Goal: Task Accomplishment & Management: Complete application form

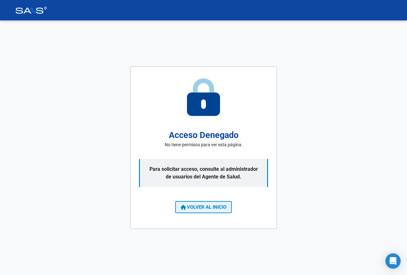
click at [209, 208] on span "VOLVER AL INICIO" at bounding box center [204, 207] width 46 height 6
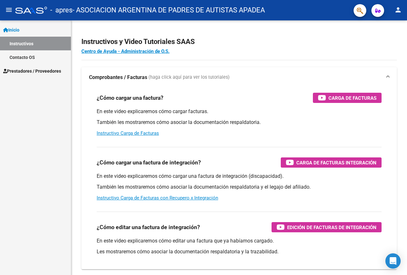
click at [56, 73] on span "Prestadores / Proveedores" at bounding box center [32, 70] width 58 height 7
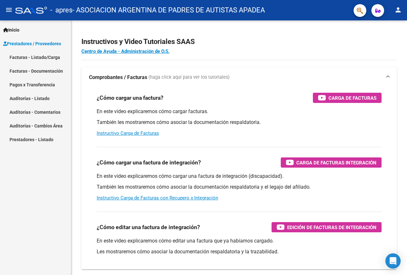
click at [43, 58] on link "Facturas - Listado/Carga" at bounding box center [35, 57] width 71 height 14
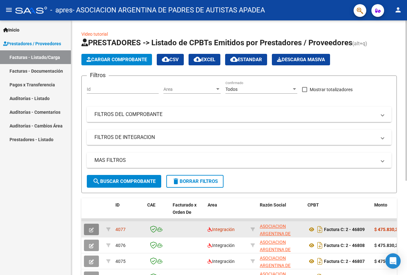
click at [86, 228] on button "button" at bounding box center [91, 228] width 15 height 11
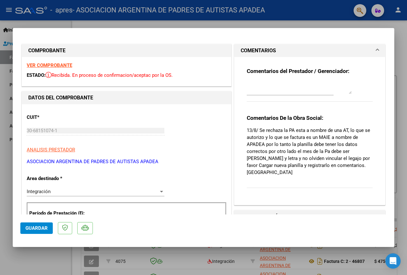
scroll to position [159, 0]
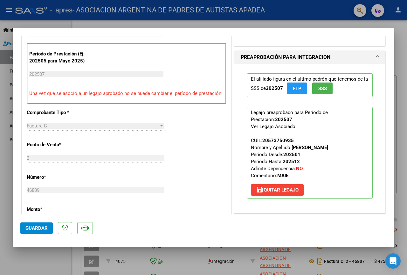
click at [49, 259] on div at bounding box center [203, 137] width 407 height 275
type input "$ 0,00"
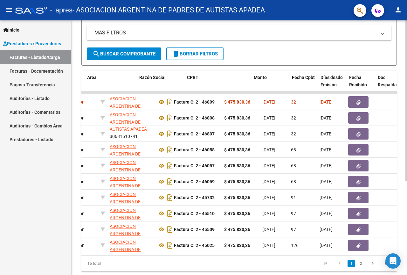
scroll to position [0, 0]
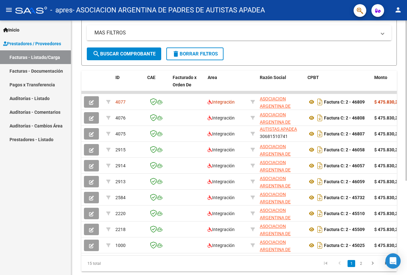
click at [356, 57] on form "Filtros Id Area Area Todos Confirmado Mostrar totalizadores FILTROS DEL COMPROB…" at bounding box center [239, 6] width 316 height 117
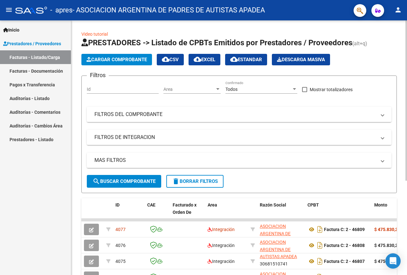
click at [102, 56] on button "Cargar Comprobante" at bounding box center [116, 59] width 71 height 11
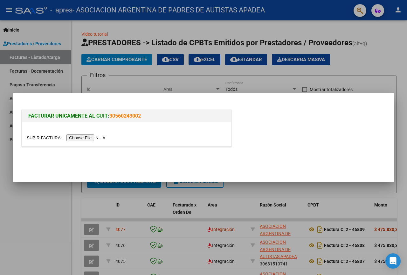
click at [99, 136] on input "file" at bounding box center [67, 137] width 80 height 7
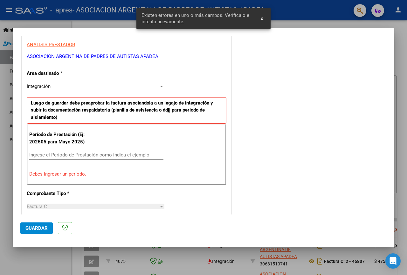
scroll to position [121, 0]
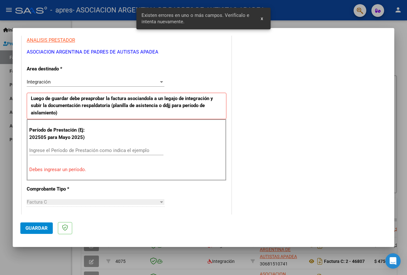
click at [87, 150] on input "Ingrese el Período de Prestación como indica el ejemplo" at bounding box center [96, 150] width 134 height 6
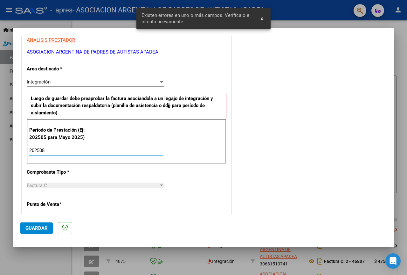
type input "202508"
click at [214, 164] on div "CUIT * 30-68151074-1 Ingresar CUIT ANALISIS PRESTADOR ASOCIACION ARGENTINA DE P…" at bounding box center [126, 241] width 209 height 493
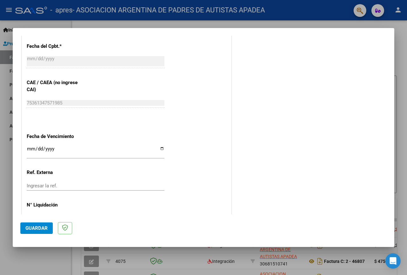
scroll to position [396, 0]
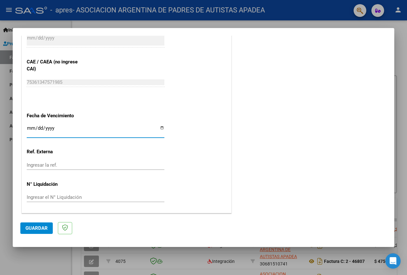
click at [160, 128] on input "Ingresar la fecha" at bounding box center [96, 130] width 138 height 10
click at [161, 128] on input "Ingresar la fecha" at bounding box center [96, 130] width 138 height 10
type input "[DATE]"
drag, startPoint x: 189, startPoint y: 165, endPoint x: 171, endPoint y: 167, distance: 18.2
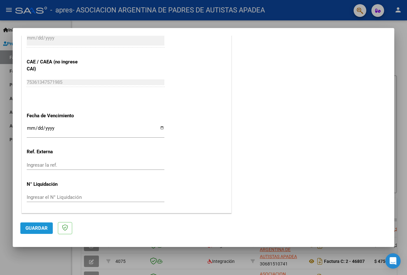
click at [40, 227] on span "Guardar" at bounding box center [36, 228] width 22 height 6
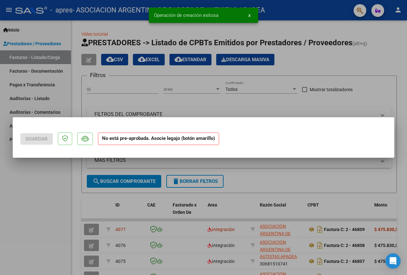
scroll to position [0, 0]
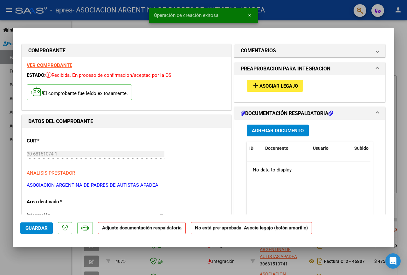
click at [267, 86] on span "Asociar Legajo" at bounding box center [279, 86] width 38 height 6
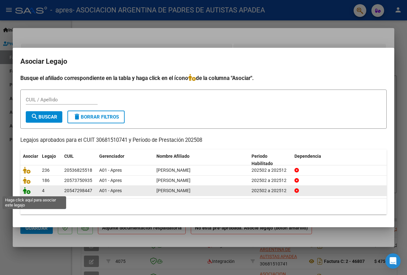
click at [28, 193] on icon at bounding box center [27, 190] width 8 height 7
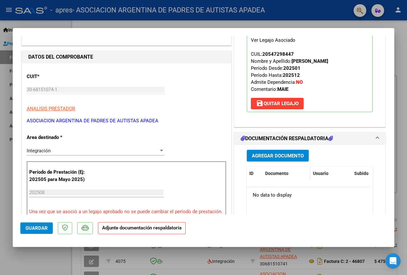
scroll to position [95, 0]
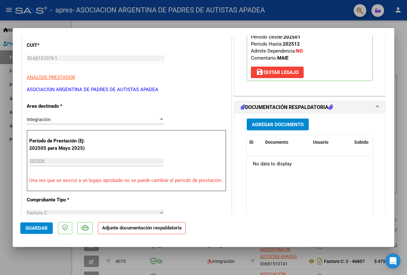
click at [290, 120] on button "Agregar Documento" at bounding box center [278, 124] width 62 height 12
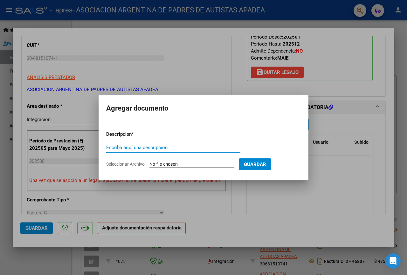
click at [145, 149] on input "Escriba aquí una descripcion" at bounding box center [173, 147] width 134 height 6
click at [138, 162] on span "Seleccionar Archivo" at bounding box center [125, 163] width 38 height 5
click at [150, 162] on input "Seleccionar Archivo" at bounding box center [192, 164] width 84 height 6
type input "C:\fakepath\[PERSON_NAME] APRES 2025 08 75159.pdf"
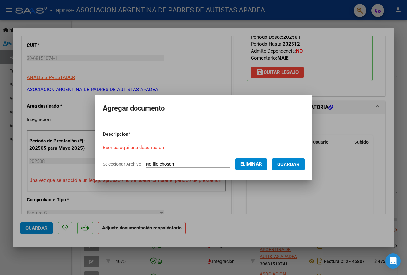
click at [170, 144] on input "Escriba aquí una descripcion" at bounding box center [172, 147] width 139 height 6
type input "PLANILLA DE ASISTENCIA AGOSTO 2025"
click at [293, 164] on span "Guardar" at bounding box center [288, 164] width 22 height 6
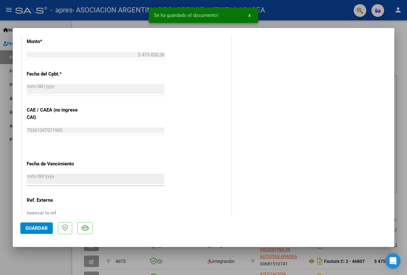
scroll to position [398, 0]
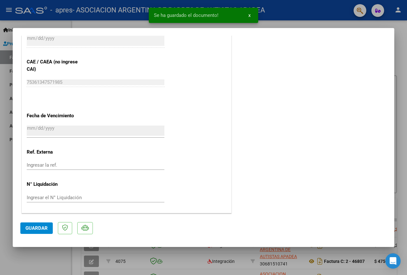
click at [36, 228] on span "Guardar" at bounding box center [36, 228] width 22 height 6
click at [27, 261] on div at bounding box center [203, 137] width 407 height 275
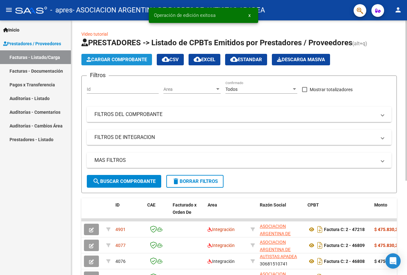
click at [134, 57] on span "Cargar Comprobante" at bounding box center [117, 60] width 60 height 6
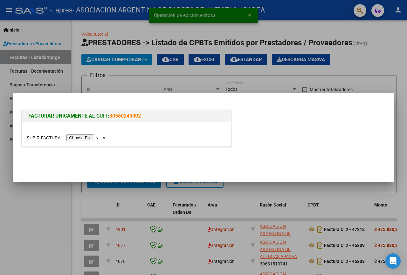
click at [102, 139] on input "file" at bounding box center [67, 137] width 80 height 7
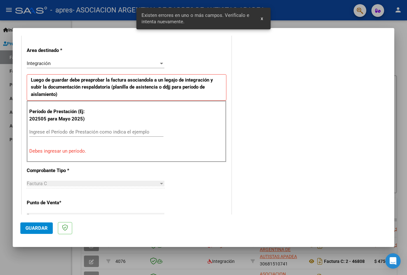
scroll to position [139, 0]
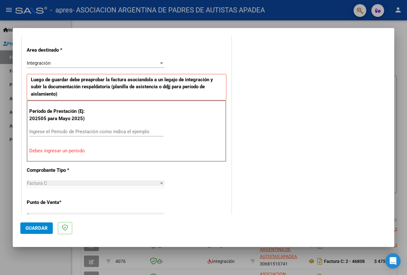
click at [139, 134] on input "Ingrese el Período de Prestación como indica el ejemplo" at bounding box center [96, 132] width 134 height 6
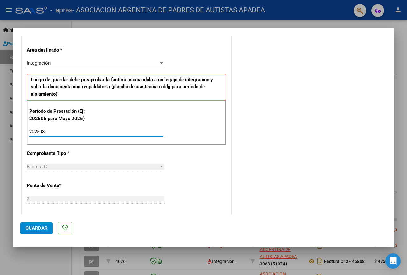
type input "202508"
click at [248, 157] on div "COMENTARIOS Comentarios del Prestador / Gerenciador:" at bounding box center [310, 186] width 154 height 567
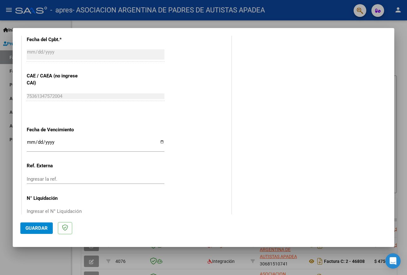
scroll to position [396, 0]
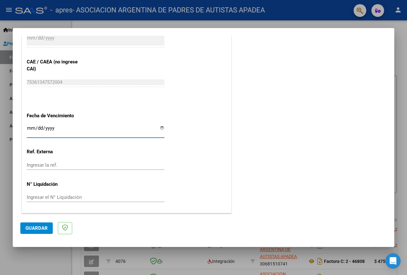
click at [161, 127] on input "Ingresar la fecha" at bounding box center [96, 130] width 138 height 10
type input "[DATE]"
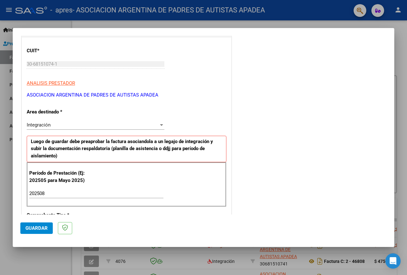
scroll to position [0, 0]
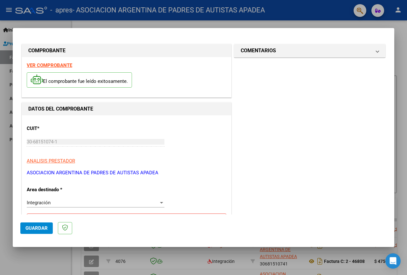
click at [38, 230] on span "Guardar" at bounding box center [36, 228] width 22 height 6
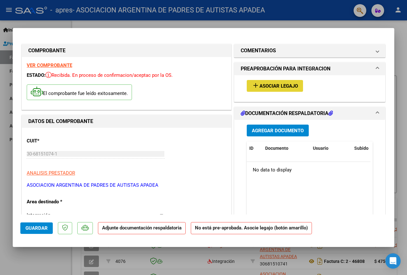
click at [273, 86] on span "Asociar Legajo" at bounding box center [279, 86] width 38 height 6
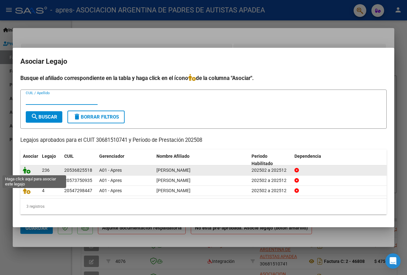
click at [30, 169] on icon at bounding box center [27, 169] width 8 height 7
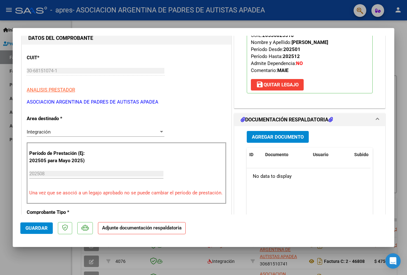
scroll to position [95, 0]
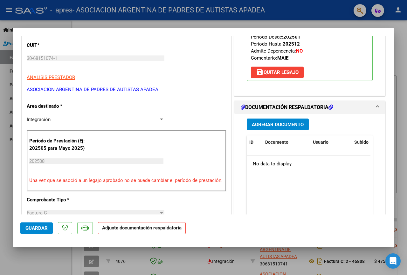
click at [281, 126] on span "Agregar Documento" at bounding box center [278, 125] width 52 height 6
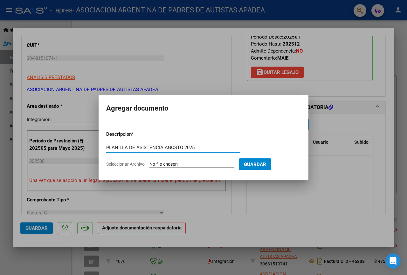
type input "PLANILLA DE ASISTENCIA AGOSTO 2025"
click at [171, 162] on input "Seleccionar Archivo" at bounding box center [192, 164] width 84 height 6
type input "C:\fakepath\[PERSON_NAME] APRES 2025 08 75859.pdf"
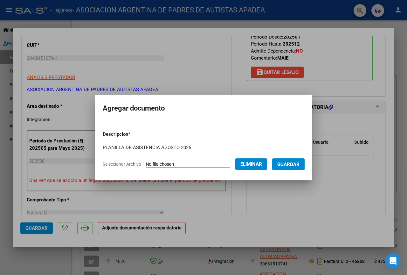
click at [292, 161] on span "Guardar" at bounding box center [288, 164] width 22 height 6
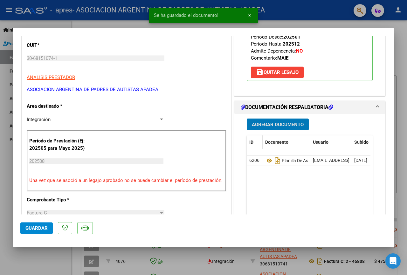
scroll to position [0, 0]
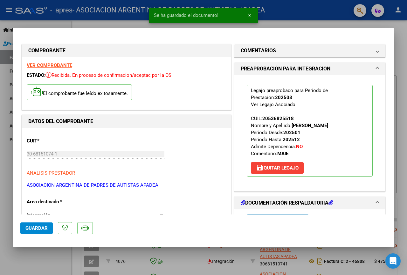
click at [44, 230] on span "Guardar" at bounding box center [36, 228] width 22 height 6
click at [50, 264] on div at bounding box center [203, 137] width 407 height 275
type input "$ 0,00"
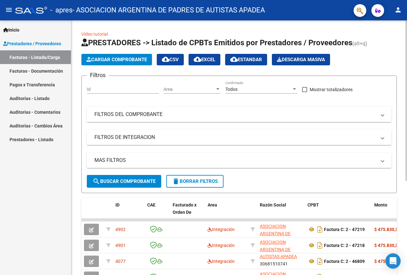
click at [373, 56] on div "Cargar Comprobante cloud_download CSV cloud_download EXCEL cloud_download Estan…" at bounding box center [239, 59] width 316 height 11
click at [45, 181] on div "Inicio Instructivos Contacto OS Prestadores / Proveedores Facturas - Listado/Ca…" at bounding box center [35, 147] width 71 height 254
click at [117, 57] on span "Cargar Comprobante" at bounding box center [117, 60] width 60 height 6
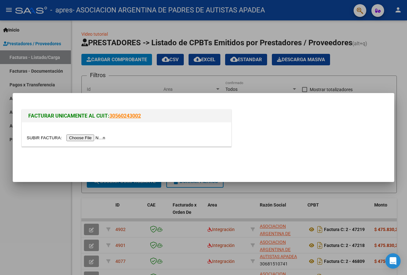
click at [93, 138] on input "file" at bounding box center [67, 137] width 80 height 7
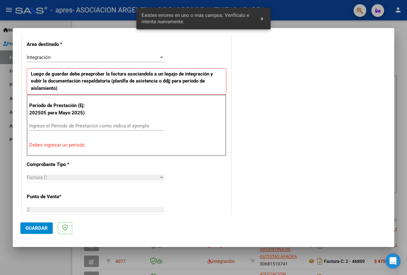
scroll to position [139, 0]
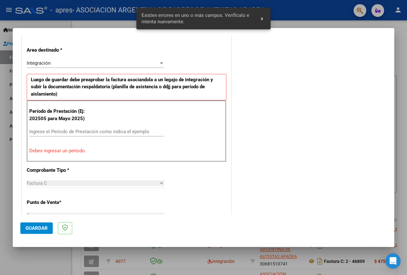
click at [93, 131] on input "Ingrese el Período de Prestación como indica el ejemplo" at bounding box center [96, 132] width 134 height 6
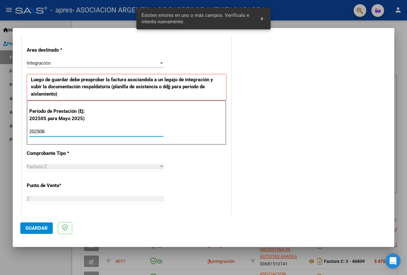
type input "202508"
click at [321, 155] on div "COMENTARIOS Comentarios del Prestador / Gerenciador:" at bounding box center [310, 186] width 154 height 567
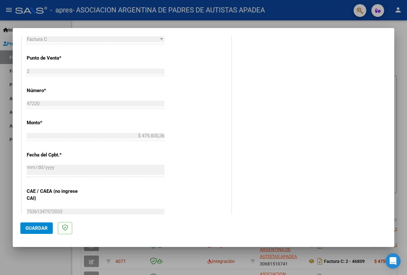
scroll to position [396, 0]
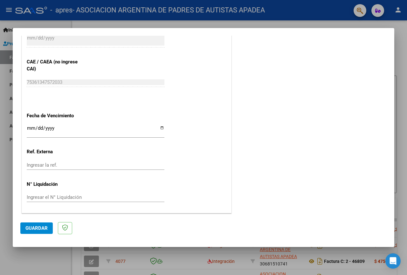
click at [158, 127] on input "Ingresar la fecha" at bounding box center [96, 130] width 138 height 10
type input "[DATE]"
click at [36, 225] on span "Guardar" at bounding box center [36, 228] width 22 height 6
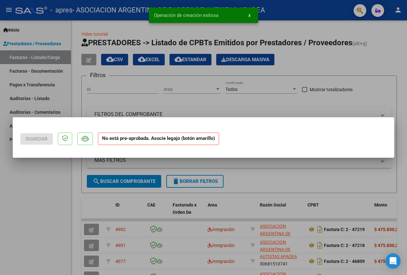
scroll to position [0, 0]
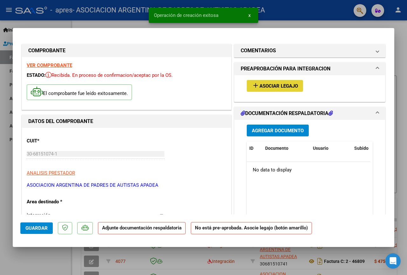
click at [279, 84] on span "Asociar Legajo" at bounding box center [279, 86] width 38 height 6
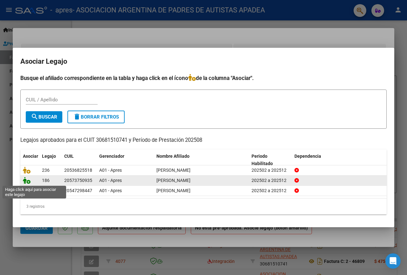
click at [25, 179] on icon at bounding box center [27, 180] width 8 height 7
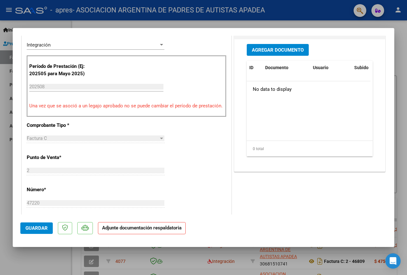
scroll to position [127, 0]
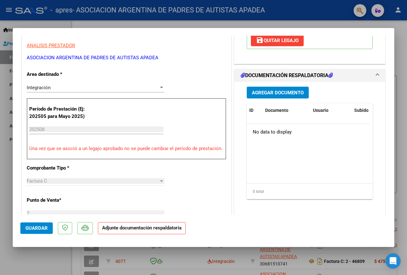
click at [281, 96] on button "Agregar Documento" at bounding box center [278, 93] width 62 height 12
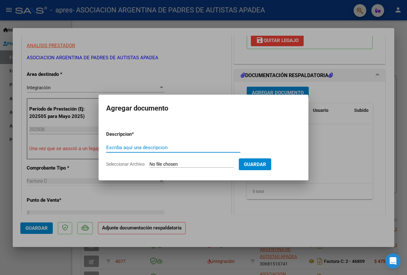
click at [164, 144] on input "Escriba aquí una descripcion" at bounding box center [173, 147] width 134 height 6
type input "PLANILLA DE ASISTENCIA AGOSTO 2025"
click at [128, 165] on span "Seleccionar Archivo" at bounding box center [125, 163] width 38 height 5
click at [150, 165] on input "Seleccionar Archivo" at bounding box center [192, 164] width 84 height 6
type input "C:\fakepath\[PERSON_NAME] APRES 2025 08 75669.pdf"
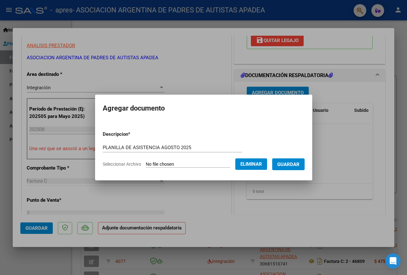
click at [300, 163] on span "Guardar" at bounding box center [288, 164] width 22 height 6
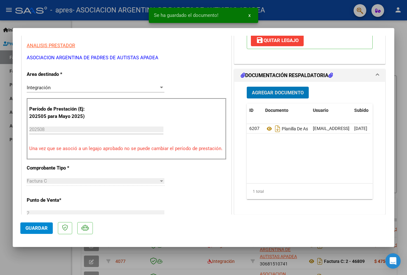
click at [31, 225] on span "Guardar" at bounding box center [36, 228] width 22 height 6
click at [3, 177] on div at bounding box center [203, 137] width 407 height 275
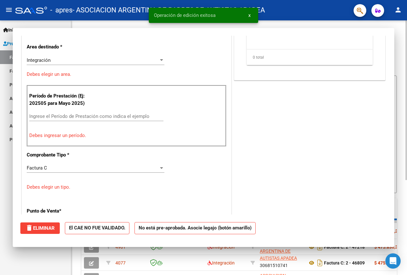
scroll to position [0, 0]
